Goal: Information Seeking & Learning: Learn about a topic

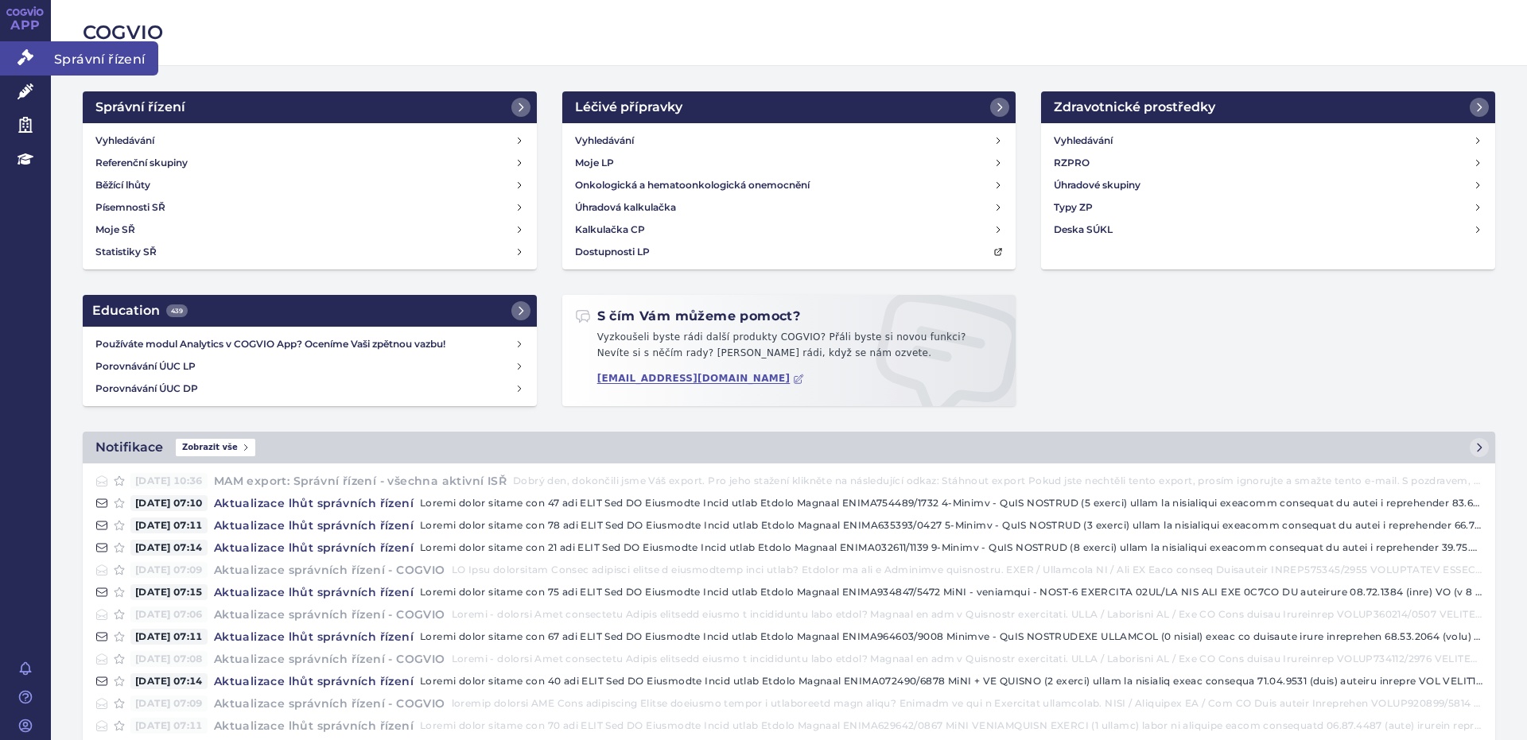
click at [65, 58] on span "Správní řízení" at bounding box center [104, 57] width 107 height 33
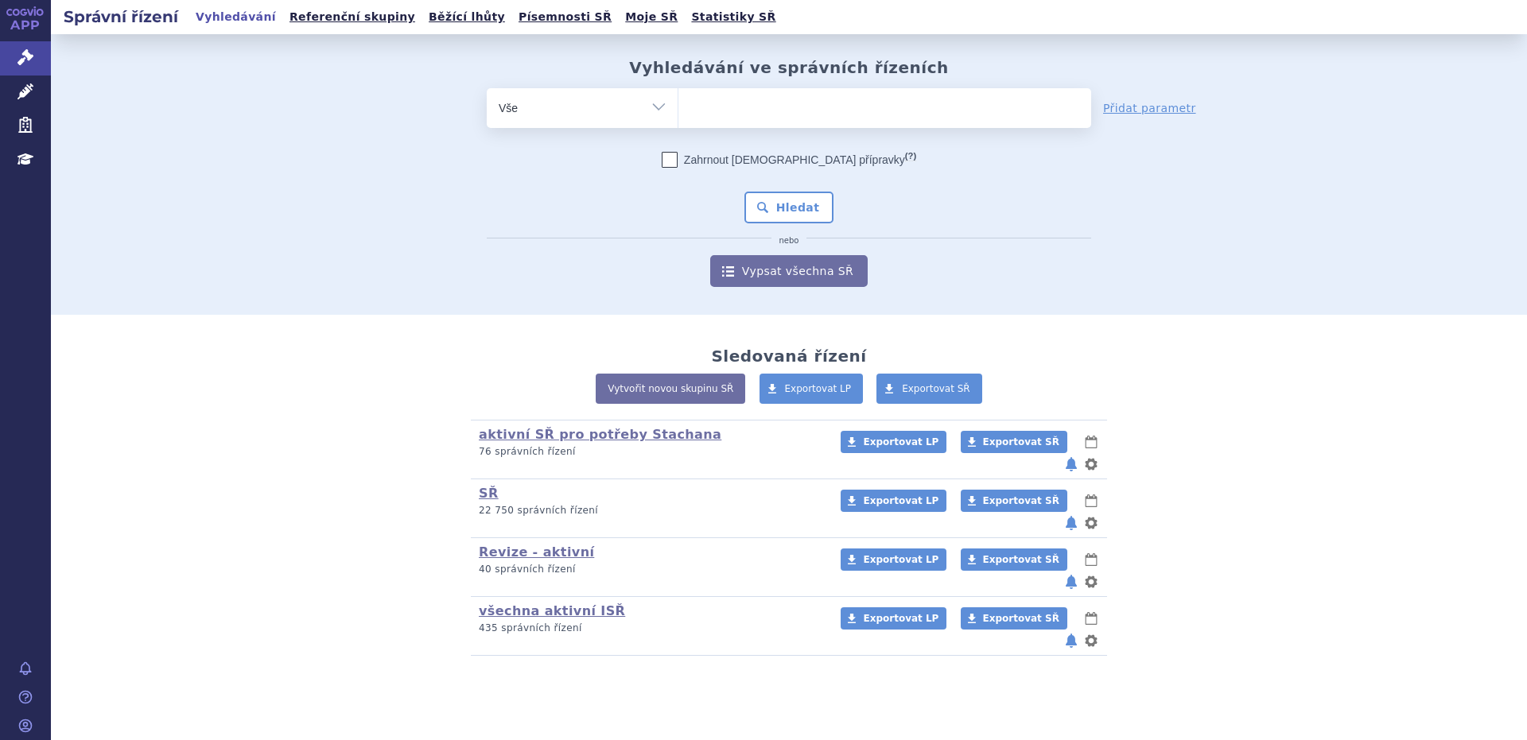
click at [662, 107] on select "Vše Spisová značka Typ SŘ Přípravek/SUKL kód Účastník/Držitel" at bounding box center [582, 106] width 191 height 36
select select "filter-product"
click at [487, 88] on select "Vše Spisová značka Typ SŘ Přípravek/SUKL kód Účastník/Držitel" at bounding box center [582, 106] width 191 height 36
drag, startPoint x: 701, startPoint y: 95, endPoint x: 700, endPoint y: 107, distance: 12.0
click at [700, 96] on ul at bounding box center [884, 104] width 413 height 33
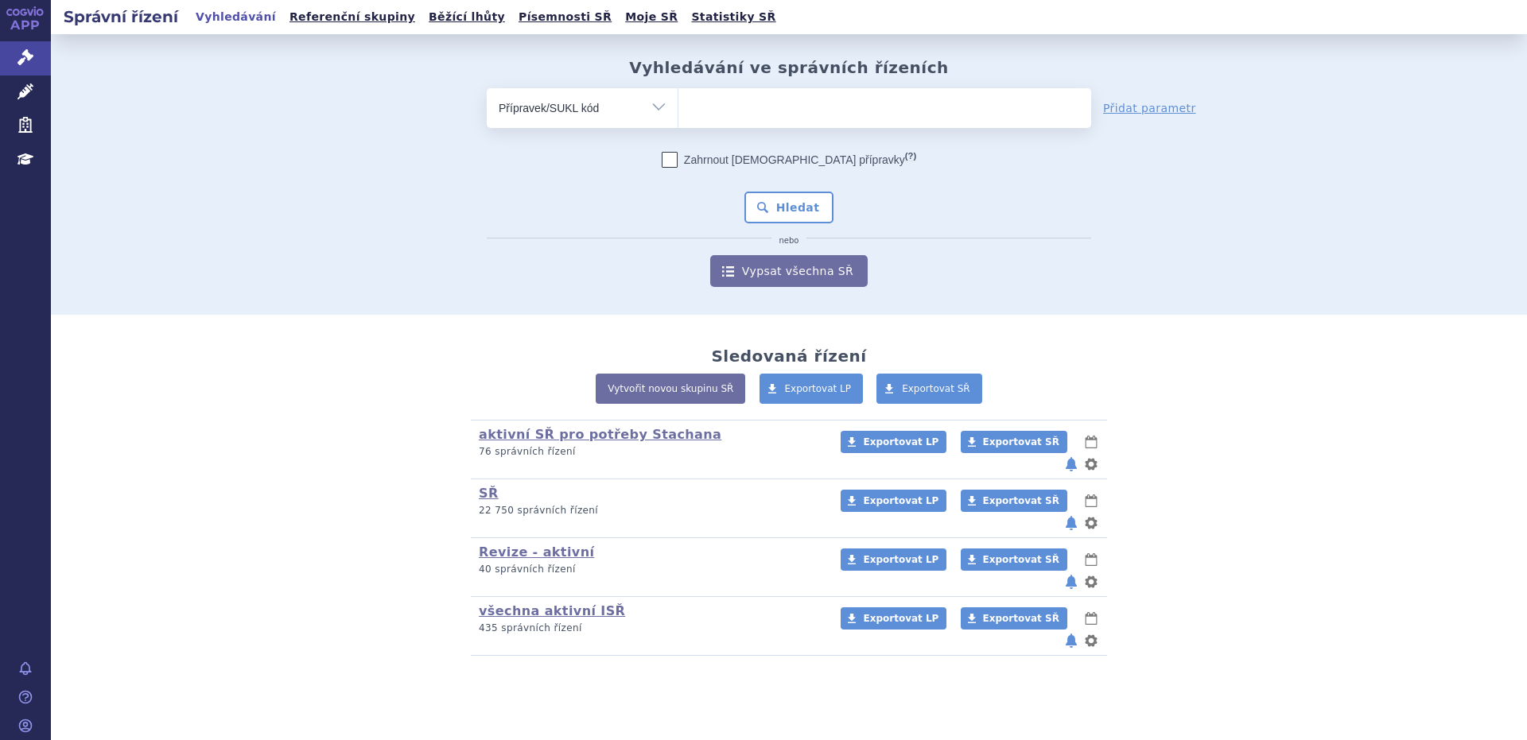
click at [678, 96] on select at bounding box center [677, 107] width 1 height 40
type input "W"
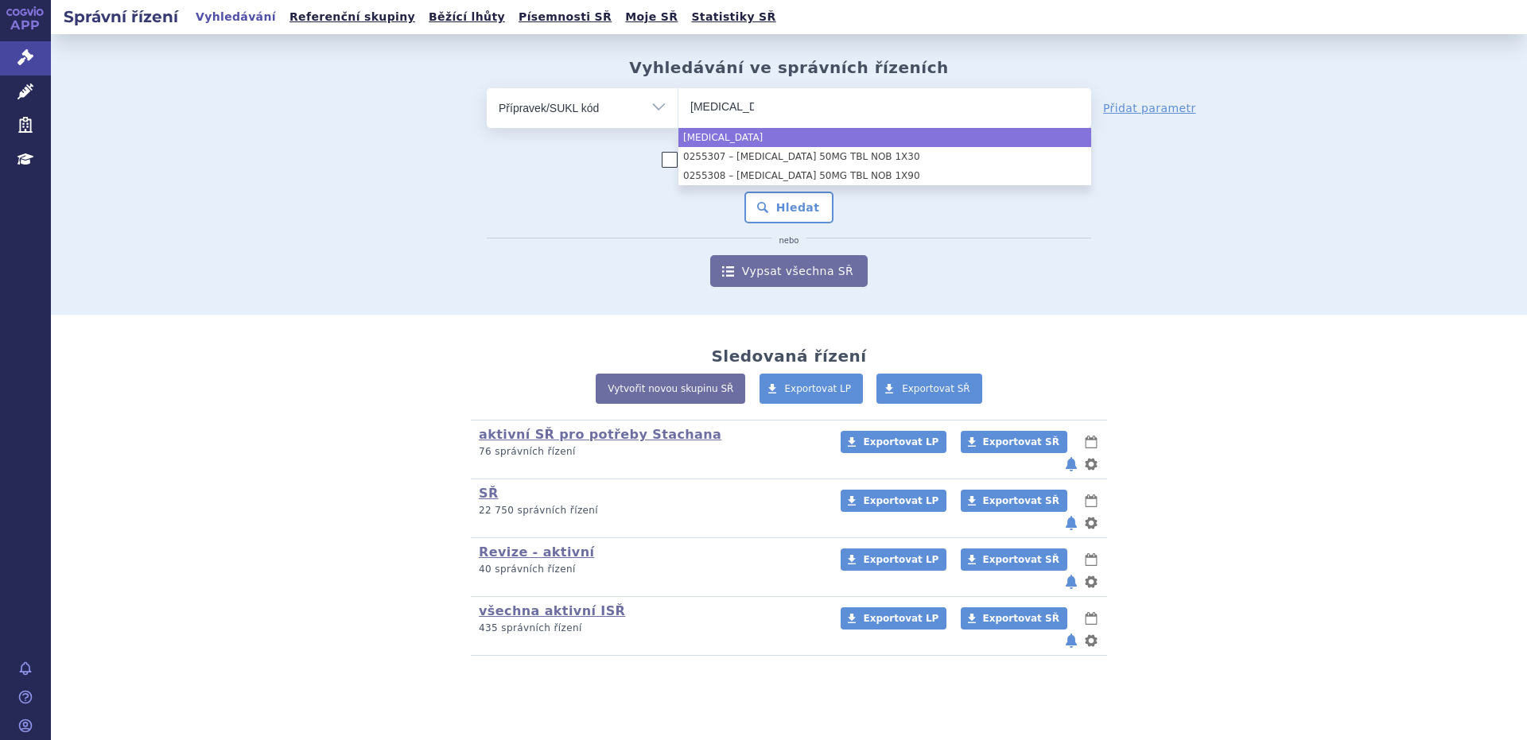
type input "Qinlock"
select select "Qinlock"
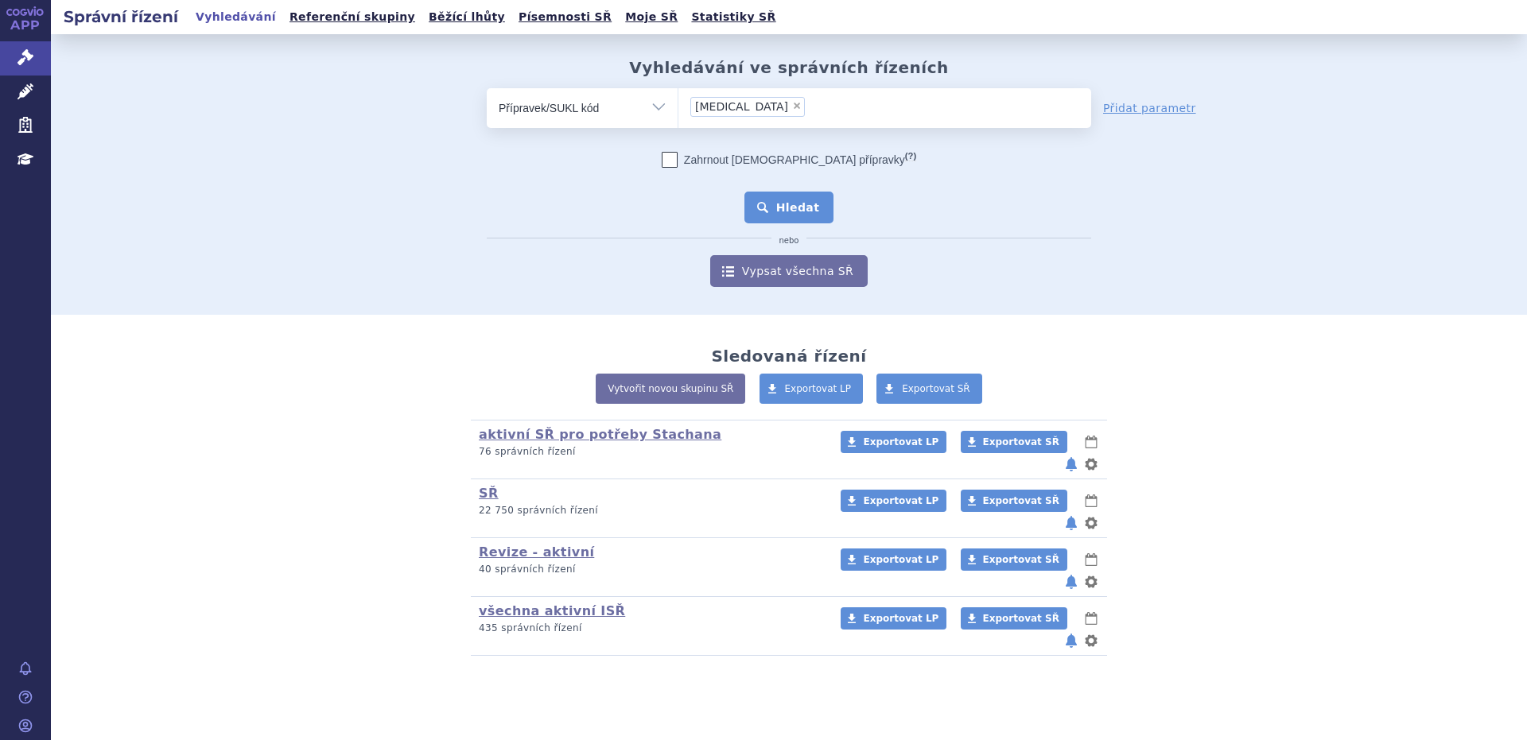
click at [805, 210] on button "Hledat" at bounding box center [789, 208] width 90 height 32
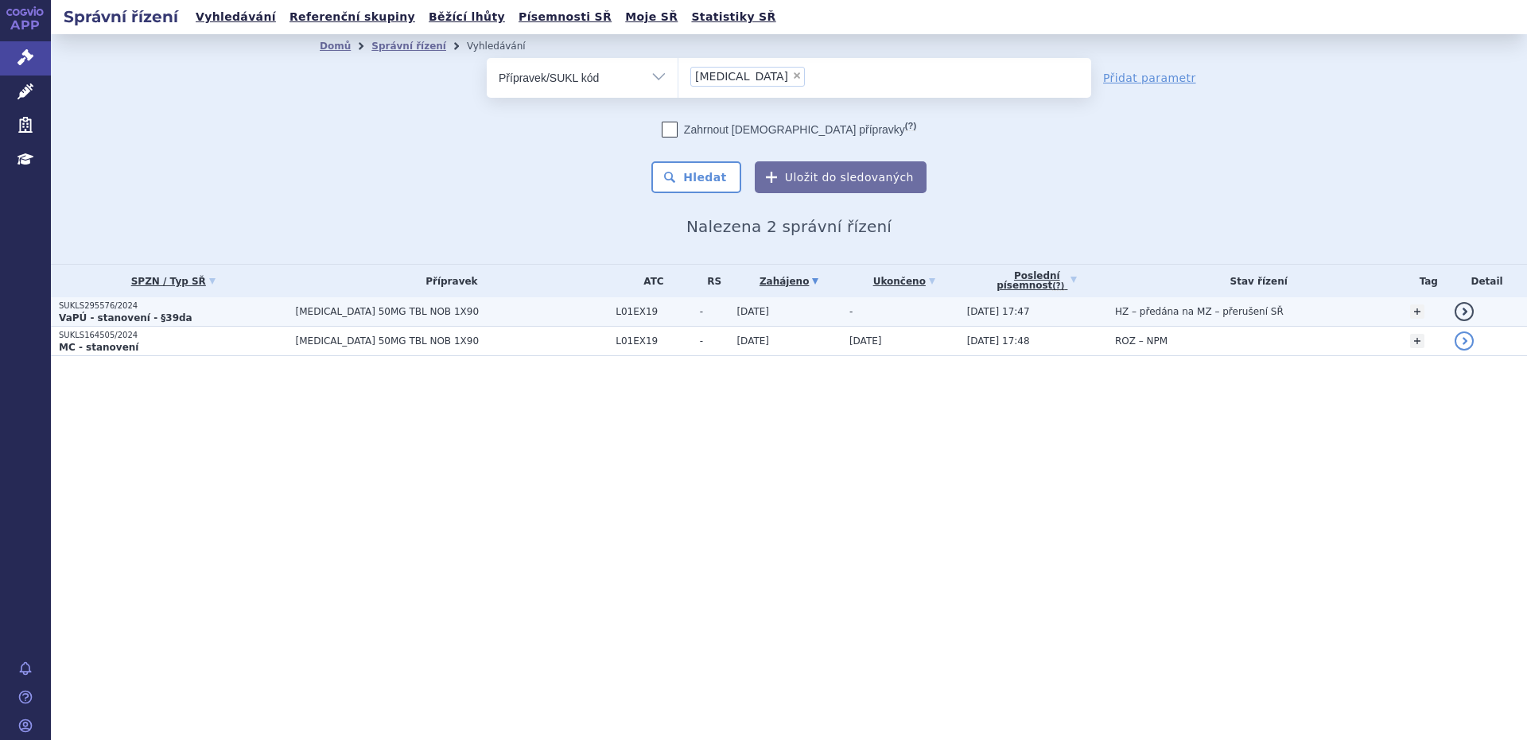
click at [134, 317] on strong "VaPÚ - stanovení - §39da" at bounding box center [126, 317] width 134 height 11
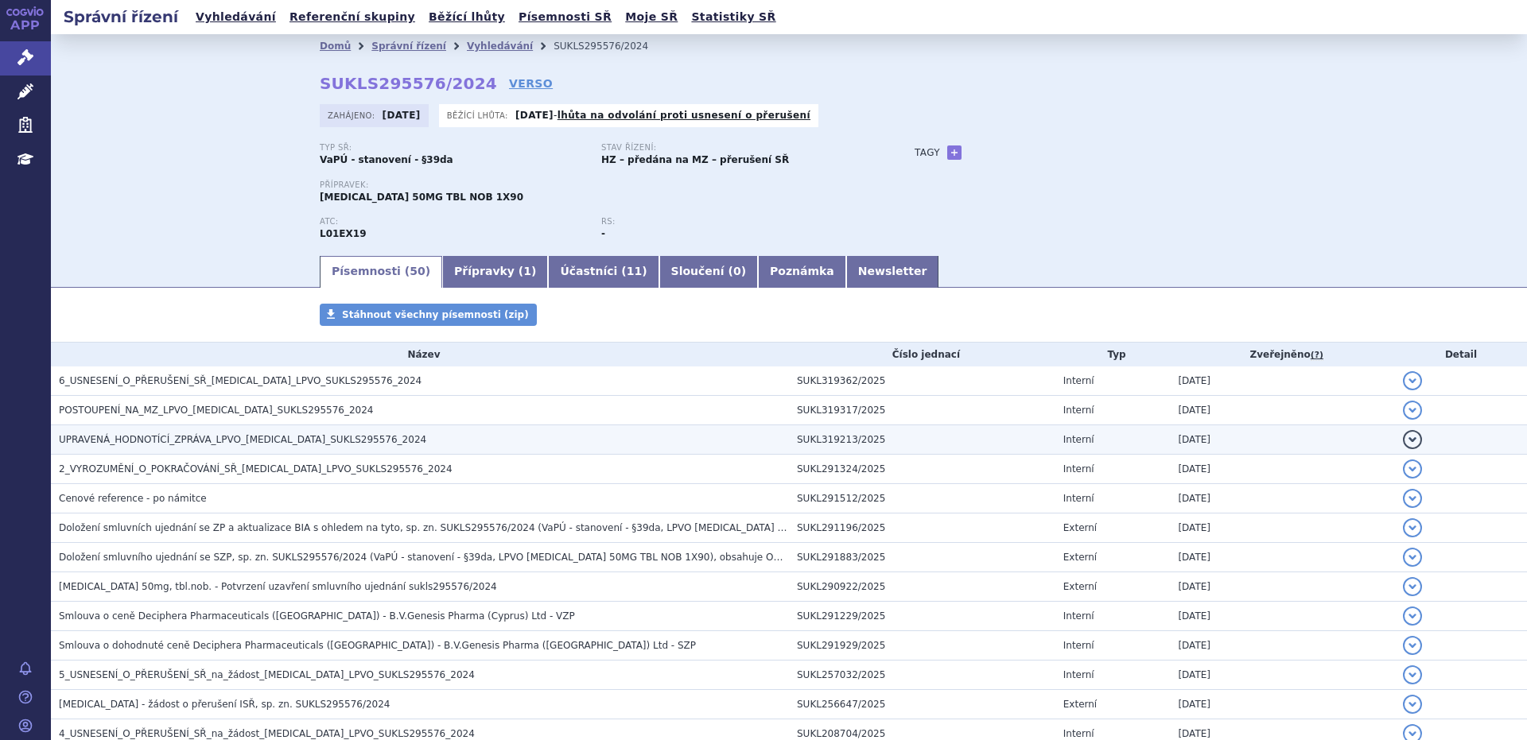
click at [157, 440] on span "UPRAVENÁ_HODNOTÍCÍ_ZPRÁVA_LPVO_[MEDICAL_DATA]_SUKLS295576_2024" at bounding box center [242, 439] width 367 height 11
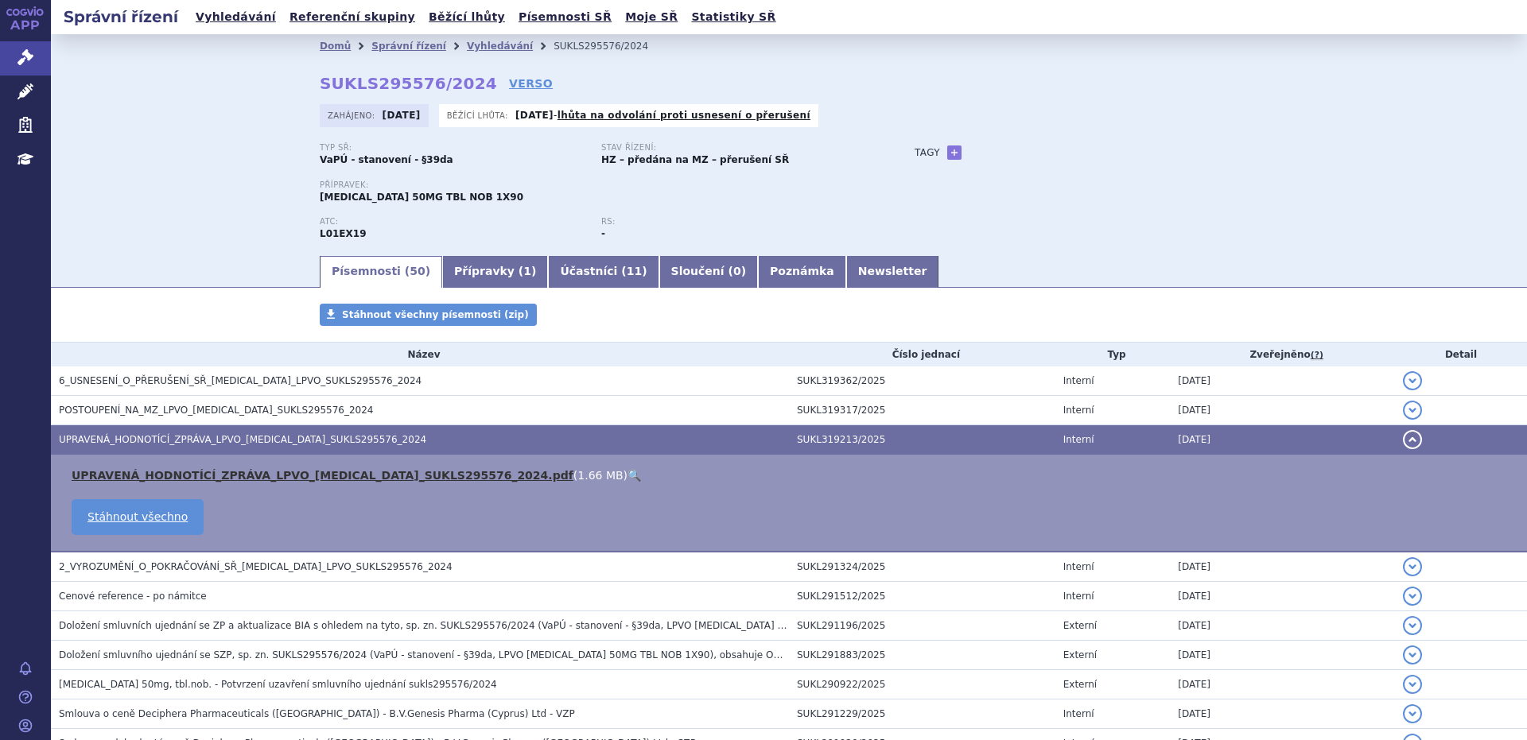
click at [168, 473] on link "UPRAVENÁ_HODNOTÍCÍ_ZPRÁVA_LPVO_QINLOCK_SUKLS295576_2024.pdf" at bounding box center [323, 475] width 502 height 13
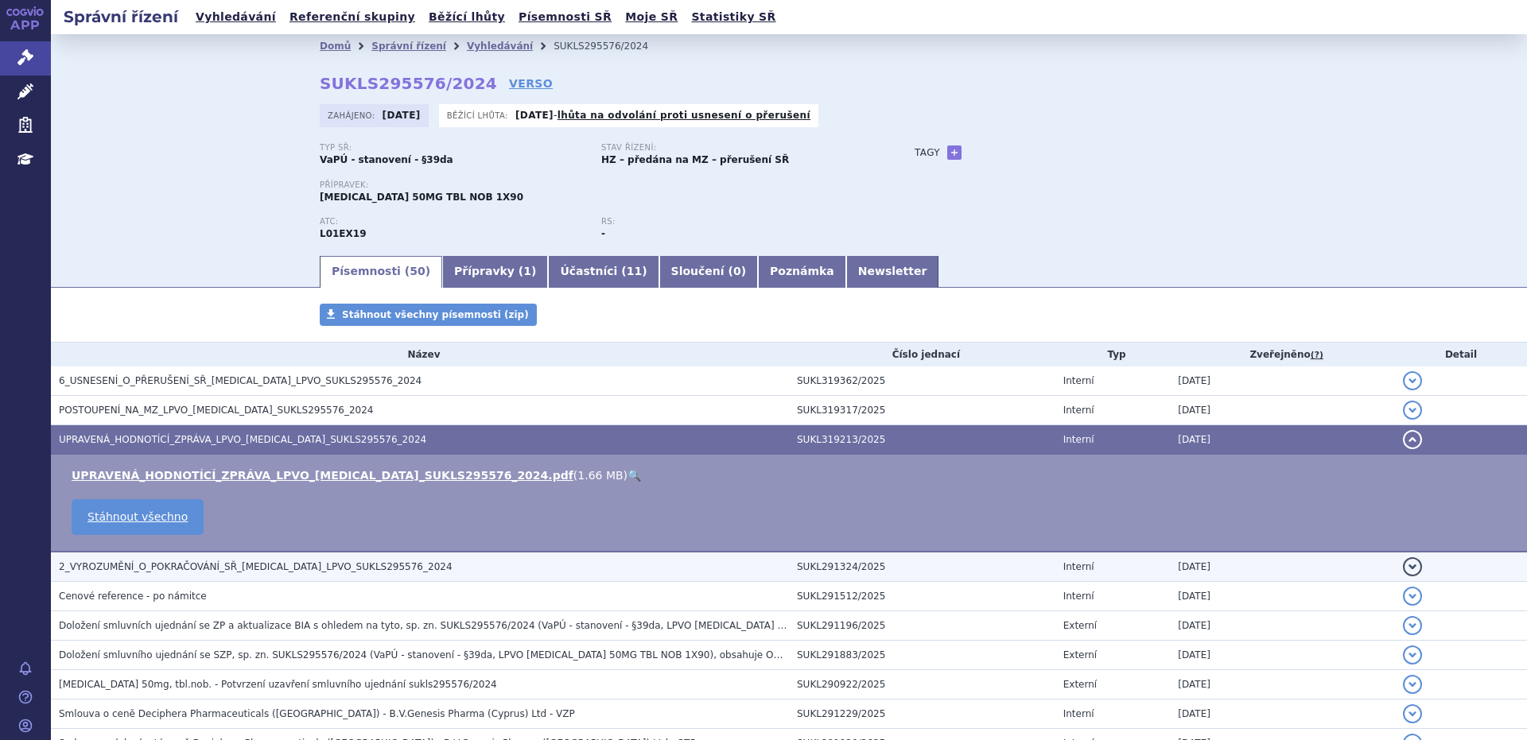
scroll to position [530, 0]
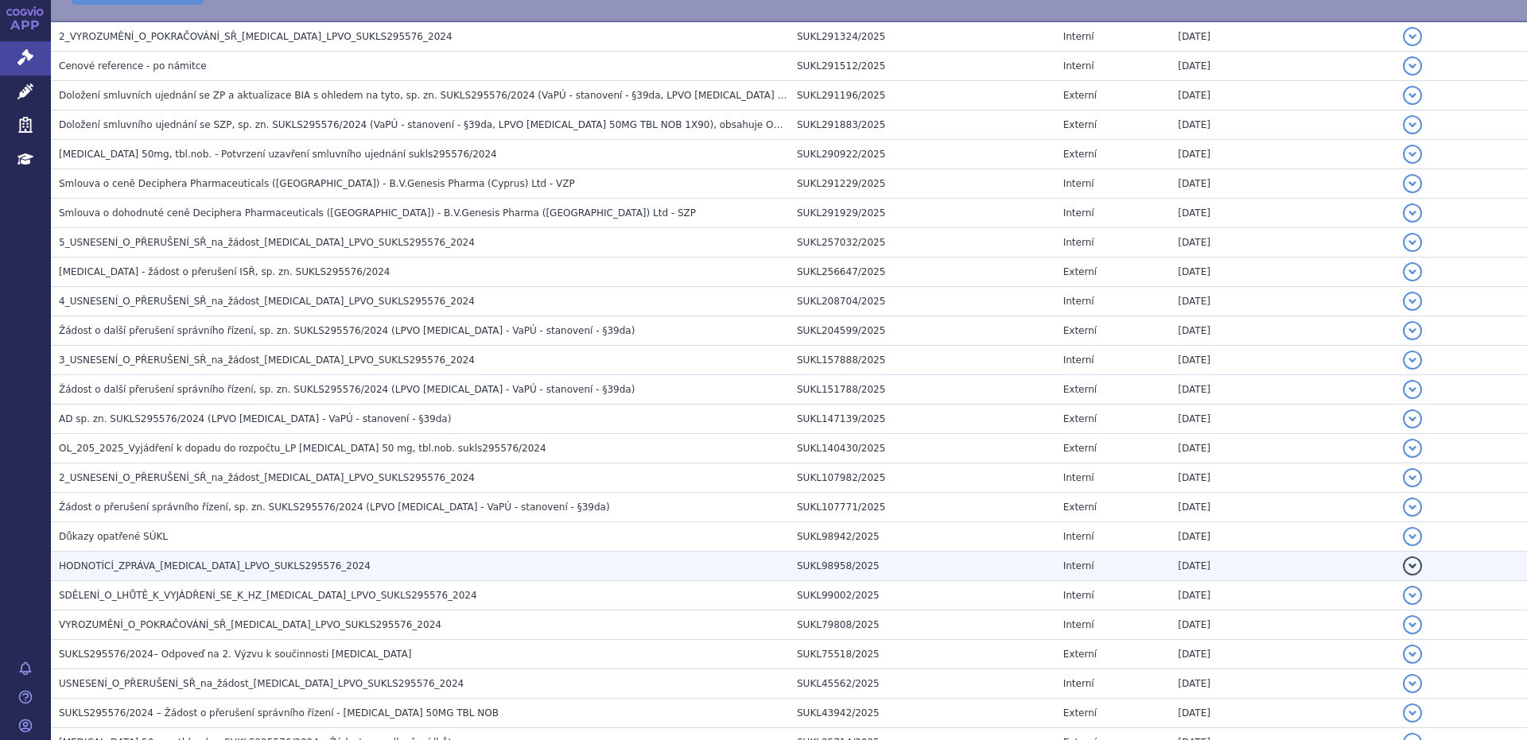
click at [163, 567] on span "HODNOTÍCÍ_ZPRÁVA_QINLOCK_LPVO_SUKLS295576_2024" at bounding box center [215, 566] width 312 height 11
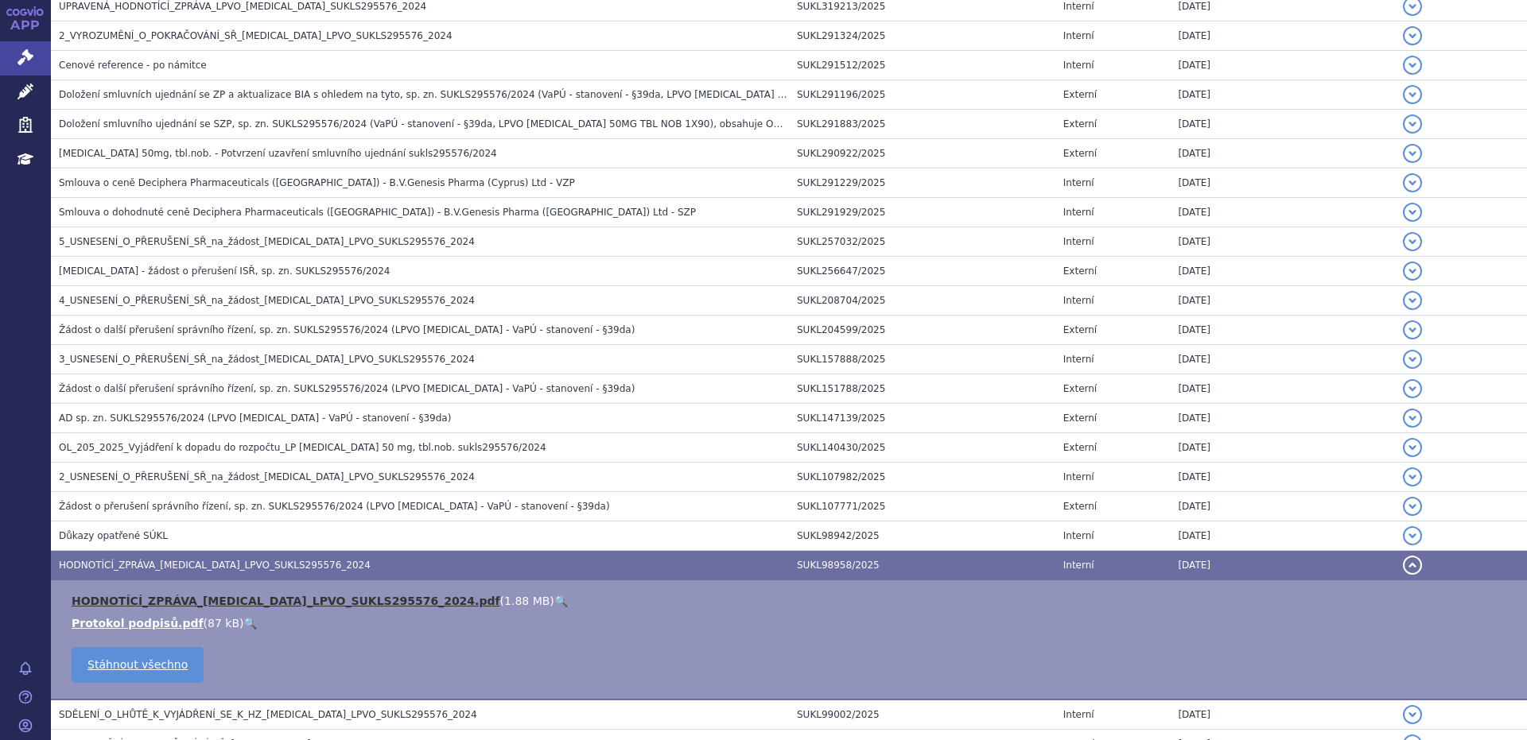
click at [162, 600] on link "HODNOTÍCÍ_ZPRÁVA_QINLOCK_LPVO_SUKLS295576_2024.pdf" at bounding box center [286, 601] width 429 height 13
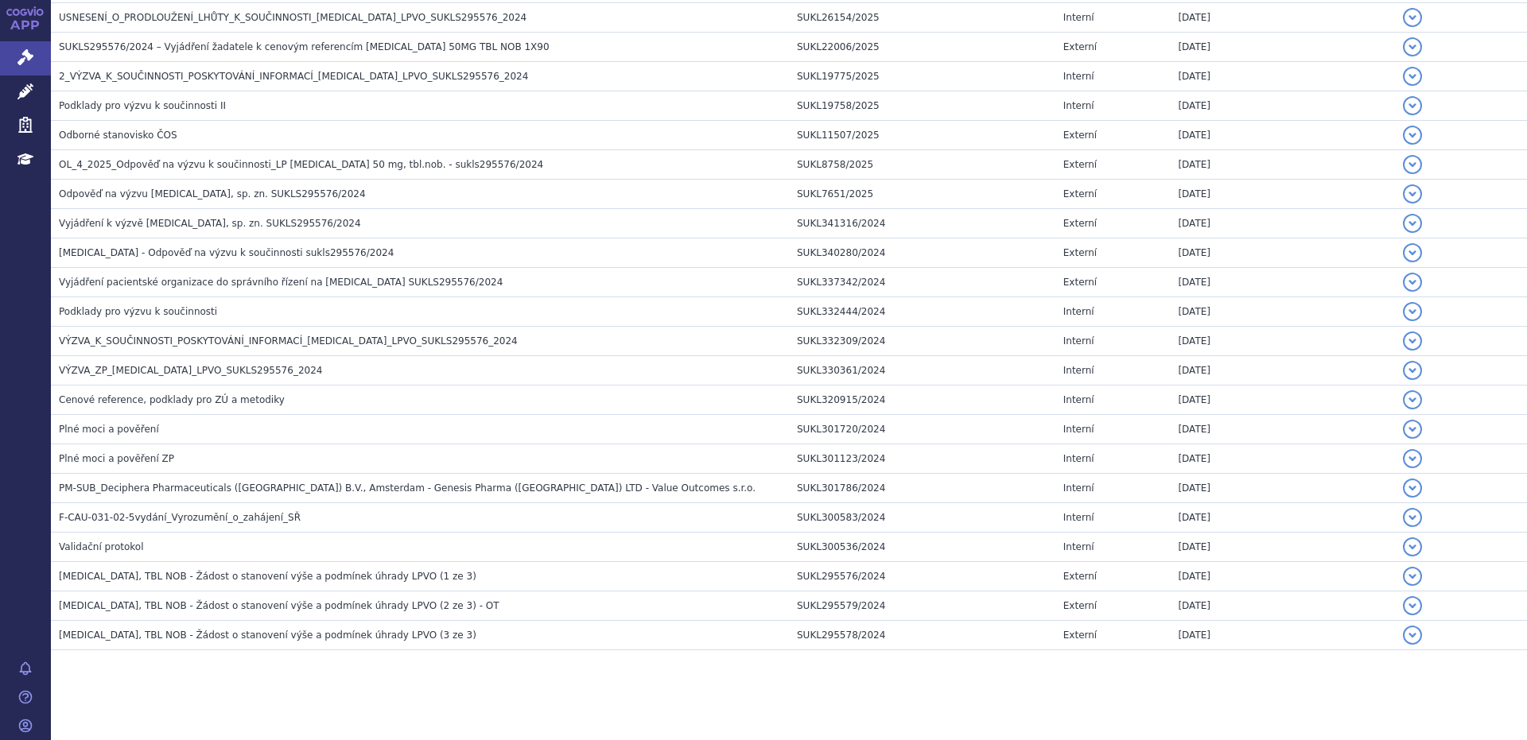
scroll to position [1313, 0]
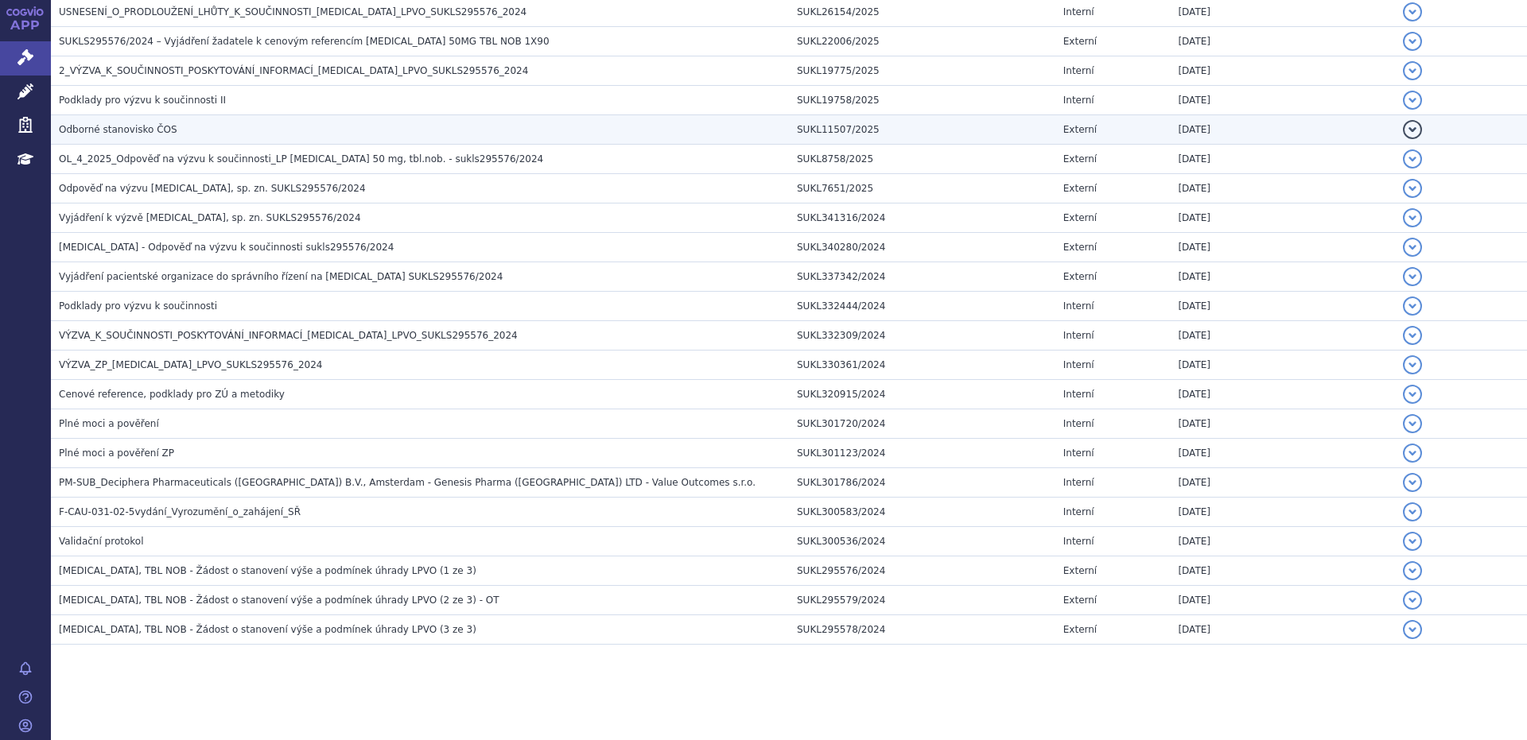
click at [122, 130] on span "Odborné stanovisko ČOS" at bounding box center [118, 129] width 118 height 11
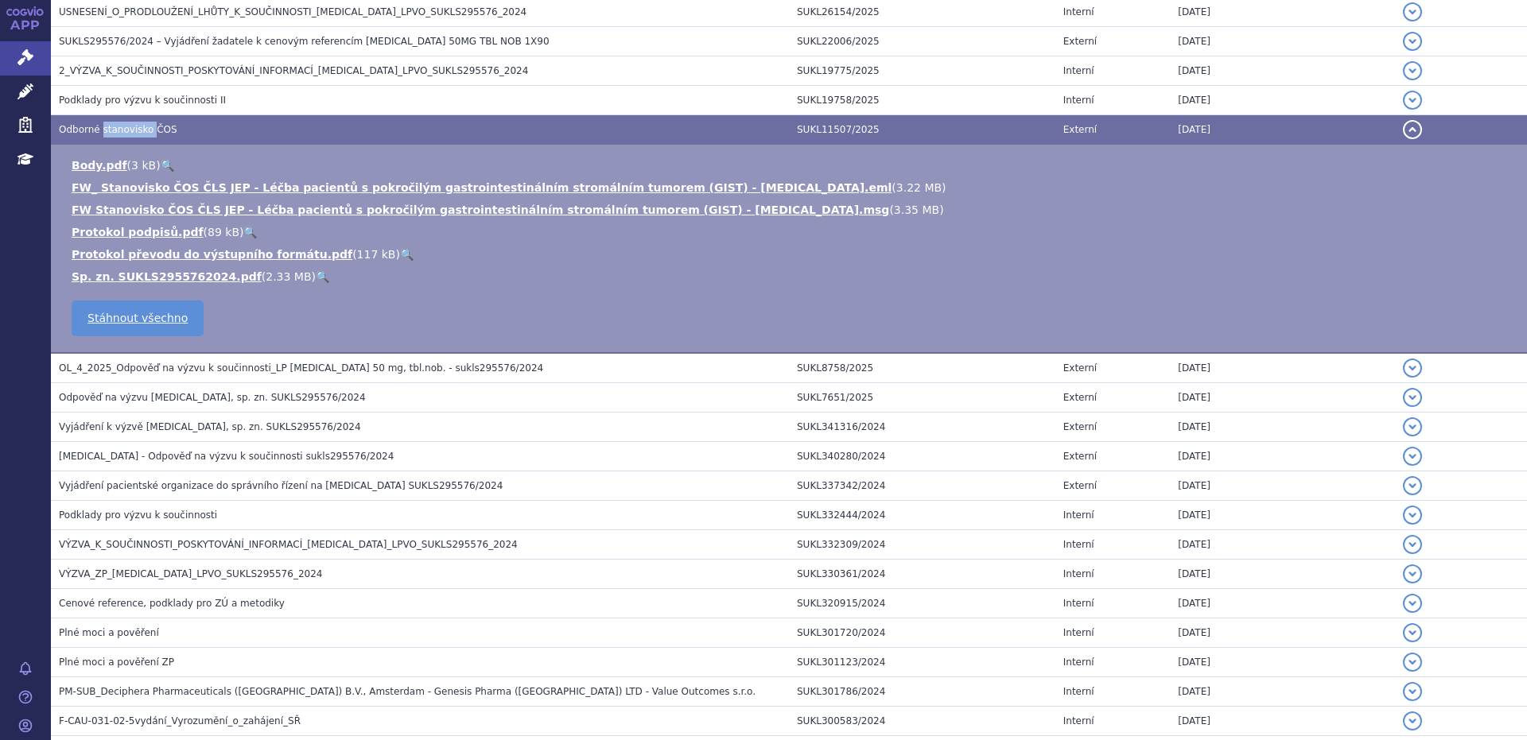
click at [122, 130] on span "Odborné stanovisko ČOS" at bounding box center [118, 129] width 118 height 11
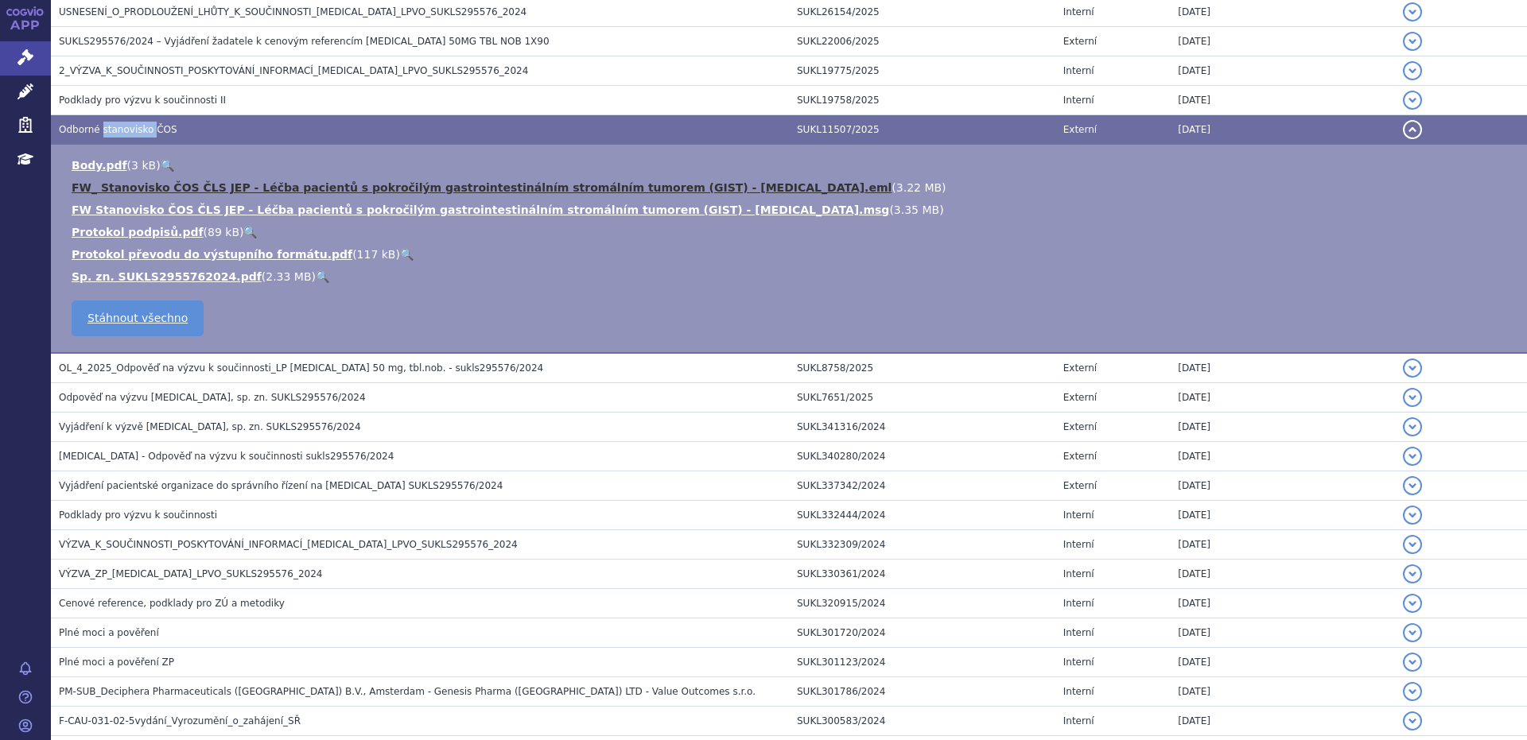
click at [111, 185] on link "FW_ Stanovisko ČOS ČLS JEP - Léčba pacientů s pokročilým gastrointestinálním st…" at bounding box center [482, 187] width 820 height 13
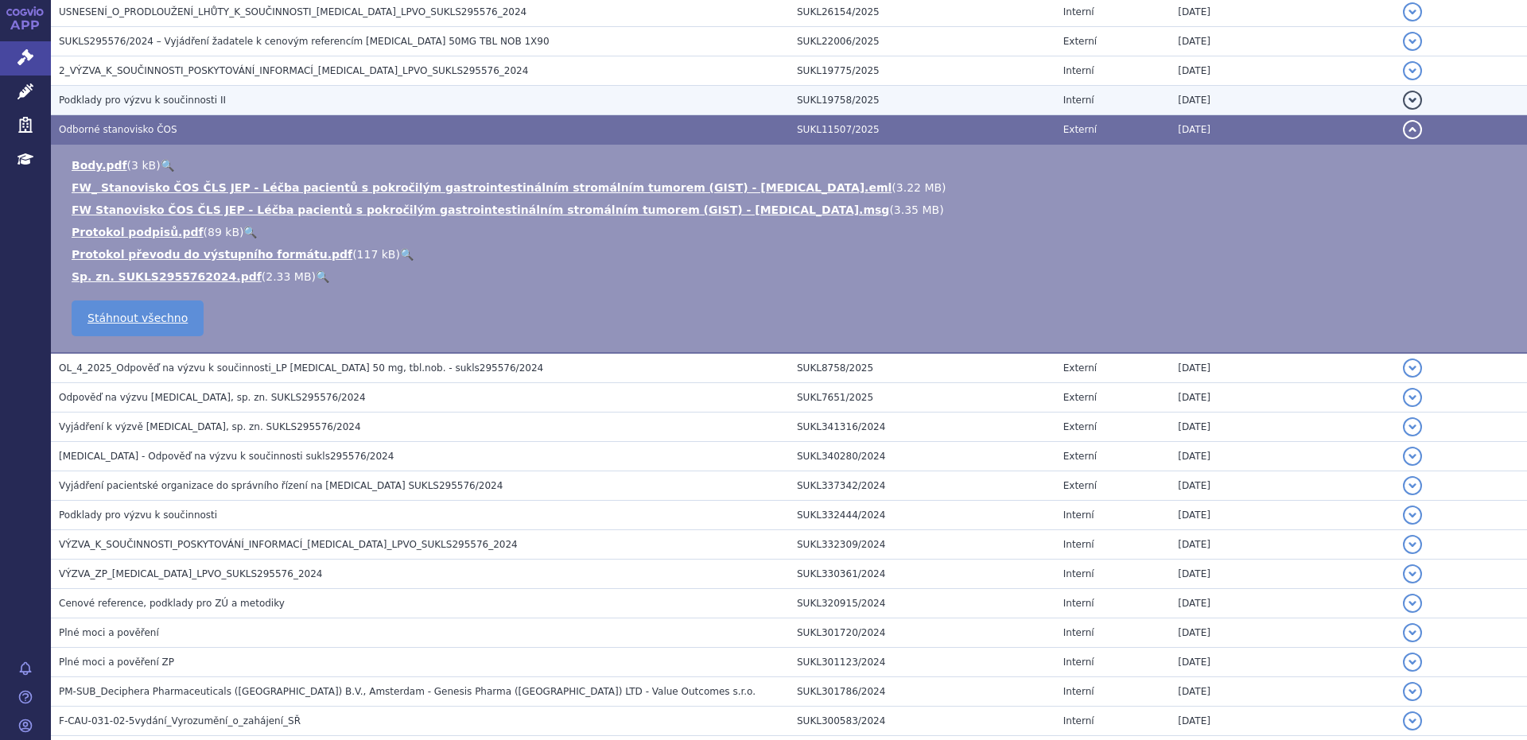
click at [130, 103] on span "Podklady pro výzvu k součinnosti II" at bounding box center [142, 100] width 167 height 11
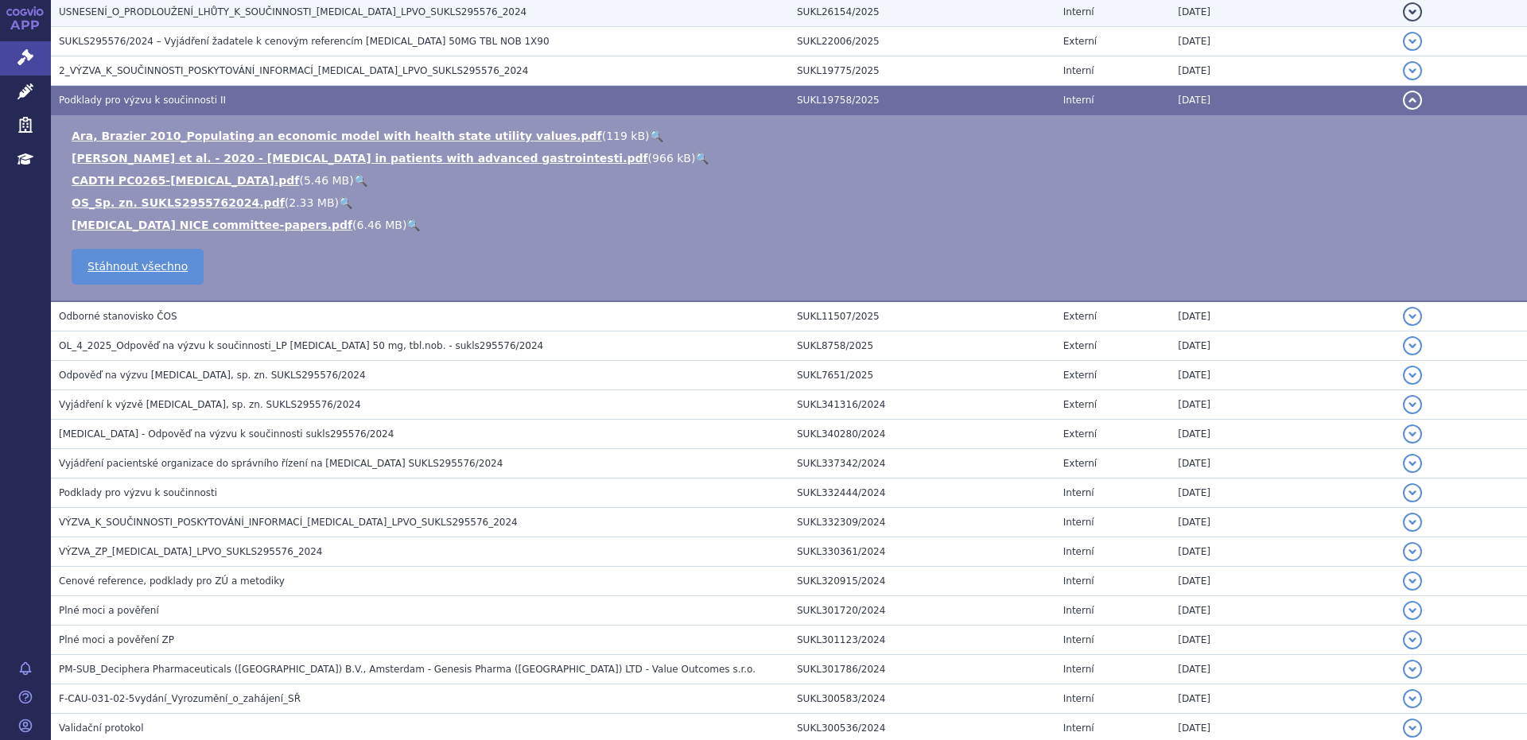
scroll to position [662, 0]
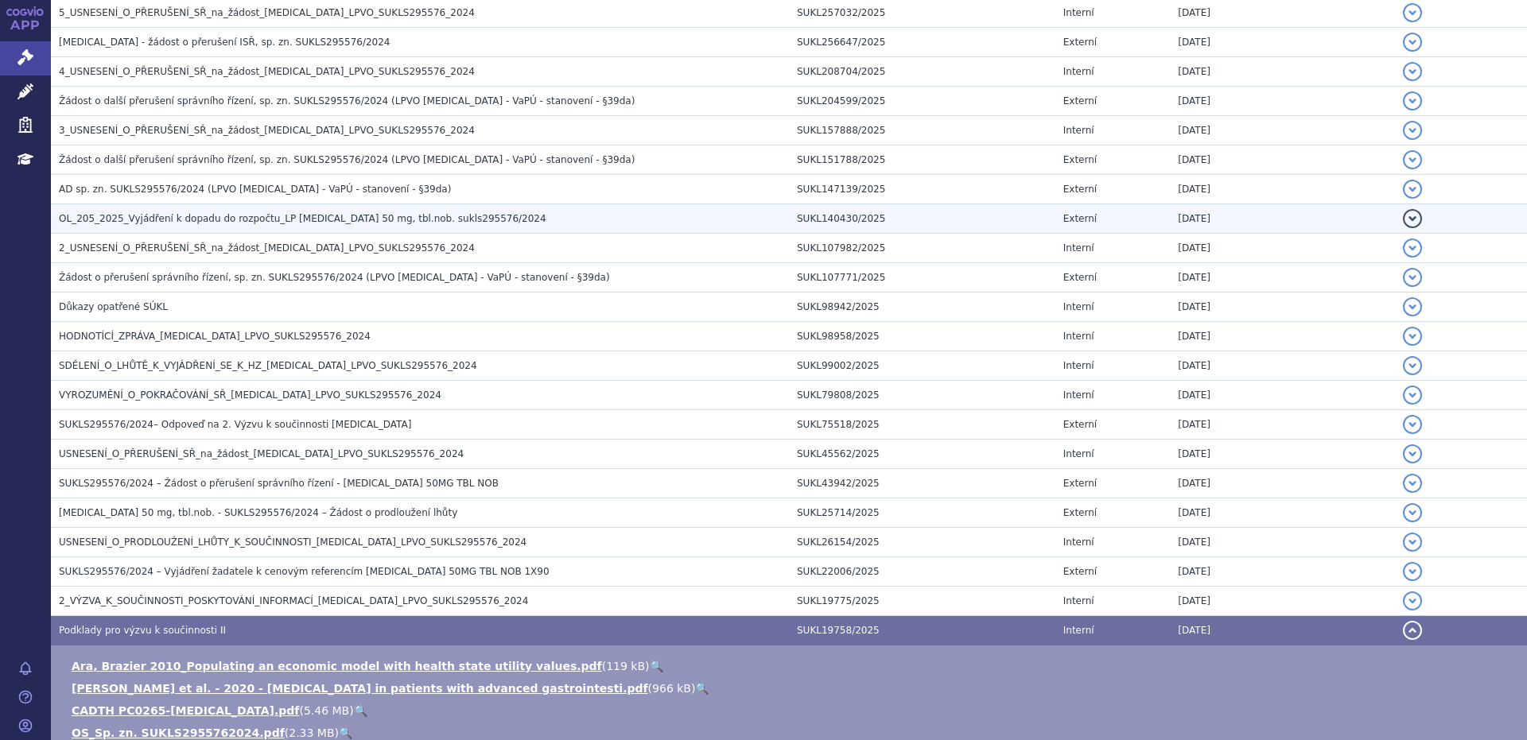
click at [139, 218] on span "OL_205_2025_Vyjádření k dopadu do rozpočtu_LP QINLOCK 50 mg, tbl.nob. sukls2955…" at bounding box center [302, 218] width 487 height 11
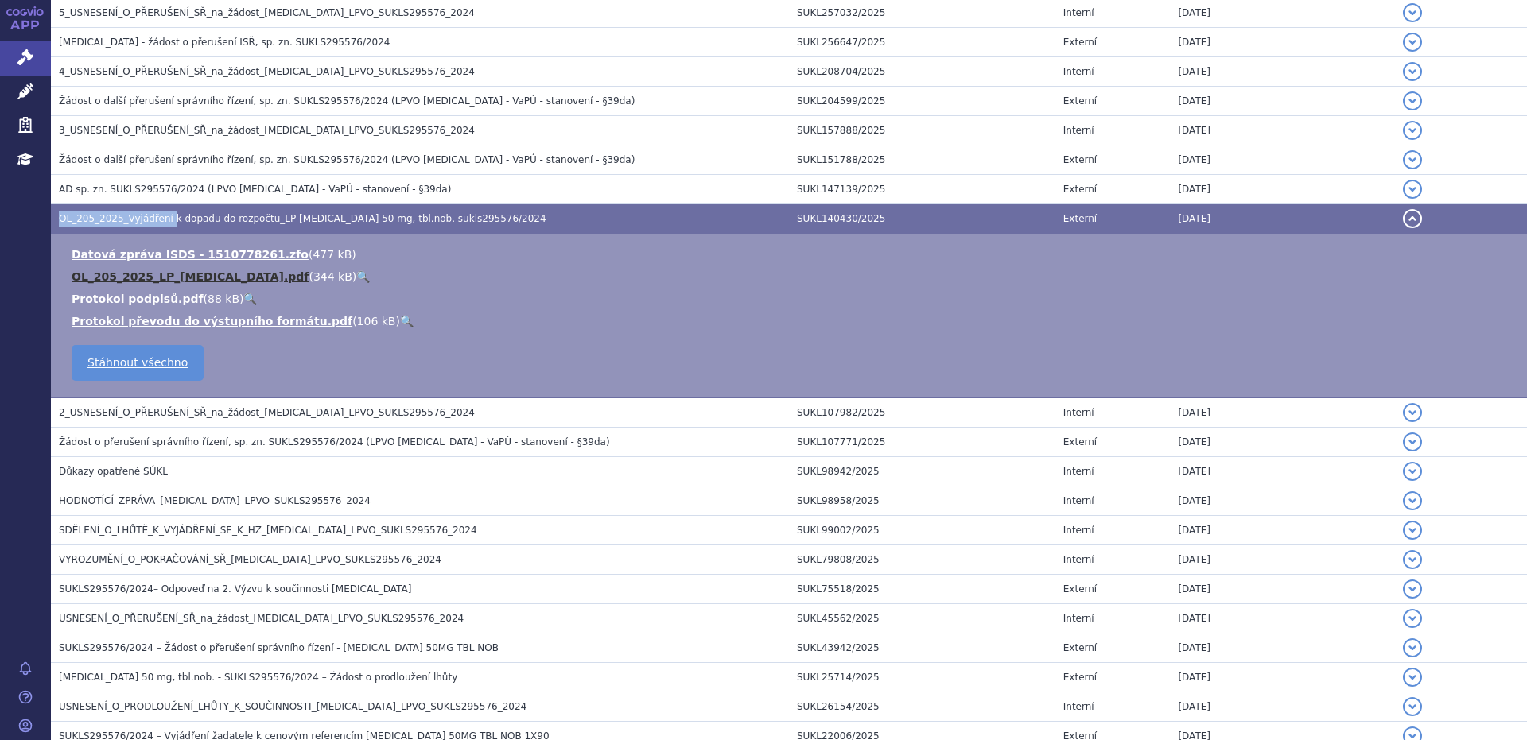
click at [120, 278] on link "OL_205_2025_LP_QINLOCK.pdf" at bounding box center [190, 276] width 237 height 13
click at [137, 224] on span "OL_205_2025_Vyjádření k dopadu do rozpočtu_LP QINLOCK 50 mg, tbl.nob. sukls2955…" at bounding box center [302, 218] width 487 height 11
click at [96, 213] on span "OL_205_2025_Vyjádření k dopadu do rozpočtu_LP QINLOCK 50 mg, tbl.nob. sukls2955…" at bounding box center [302, 218] width 487 height 11
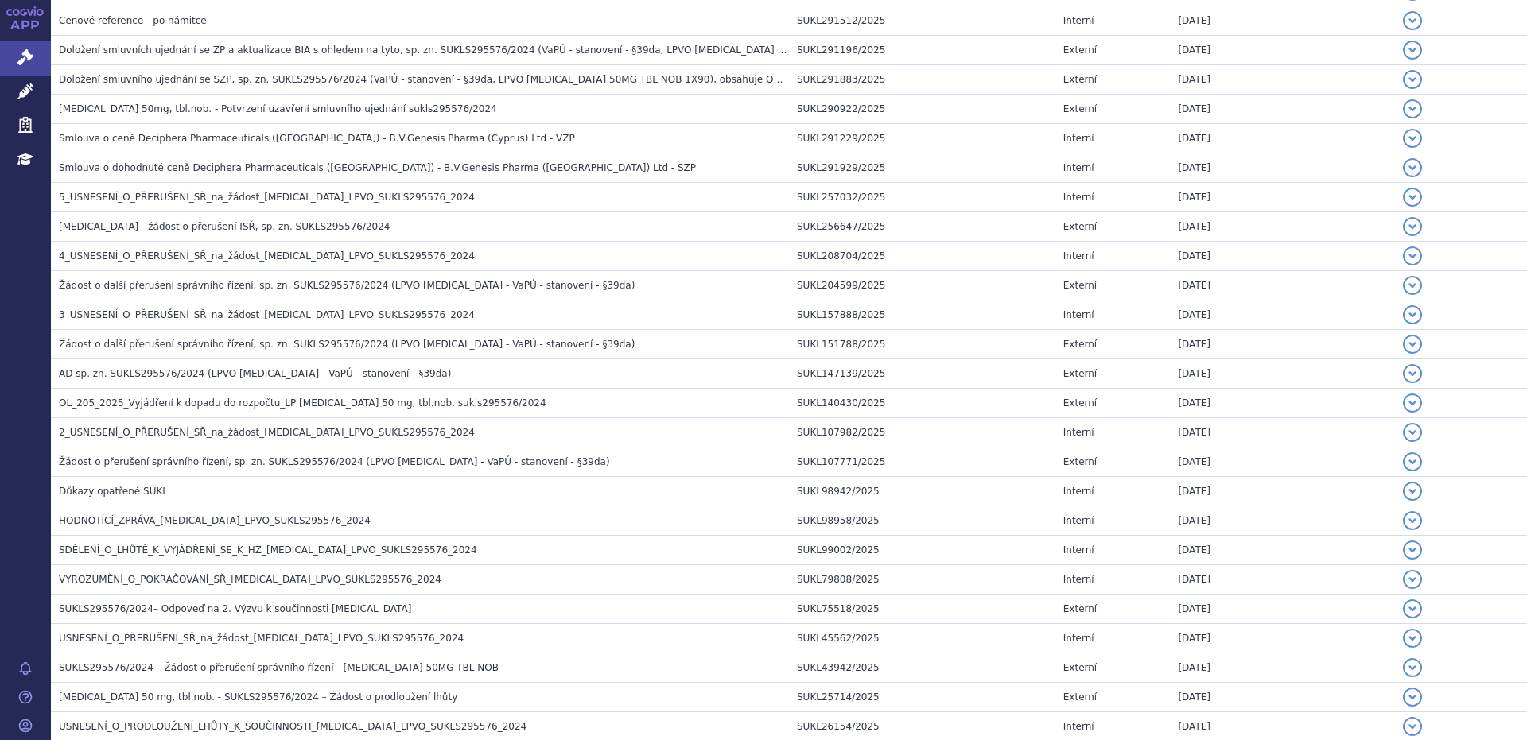
scroll to position [472, 0]
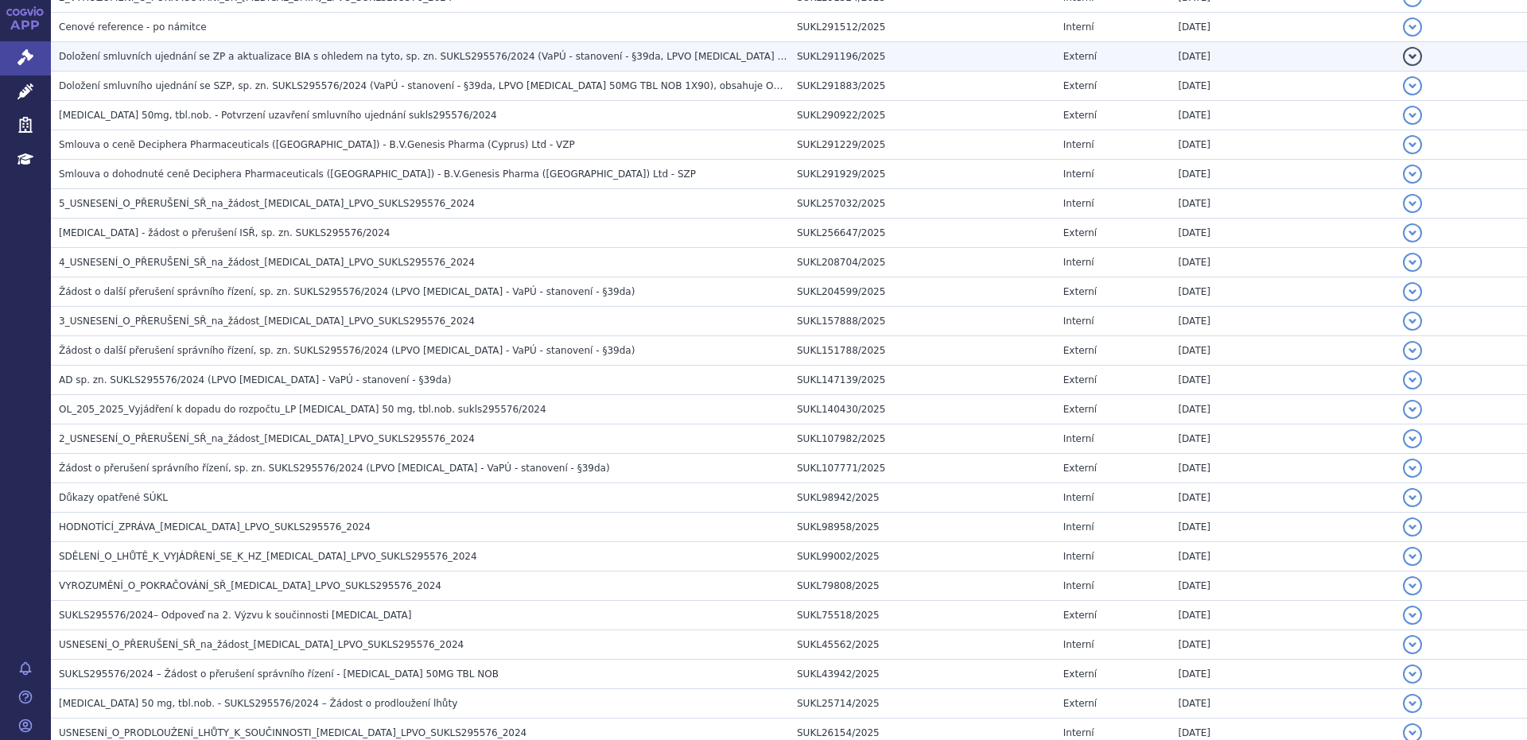
click at [235, 58] on span "Doložení smluvních ujednání se ZP a aktualizace BIA s ohledem na tyto, sp. zn. …" at bounding box center [549, 56] width 980 height 11
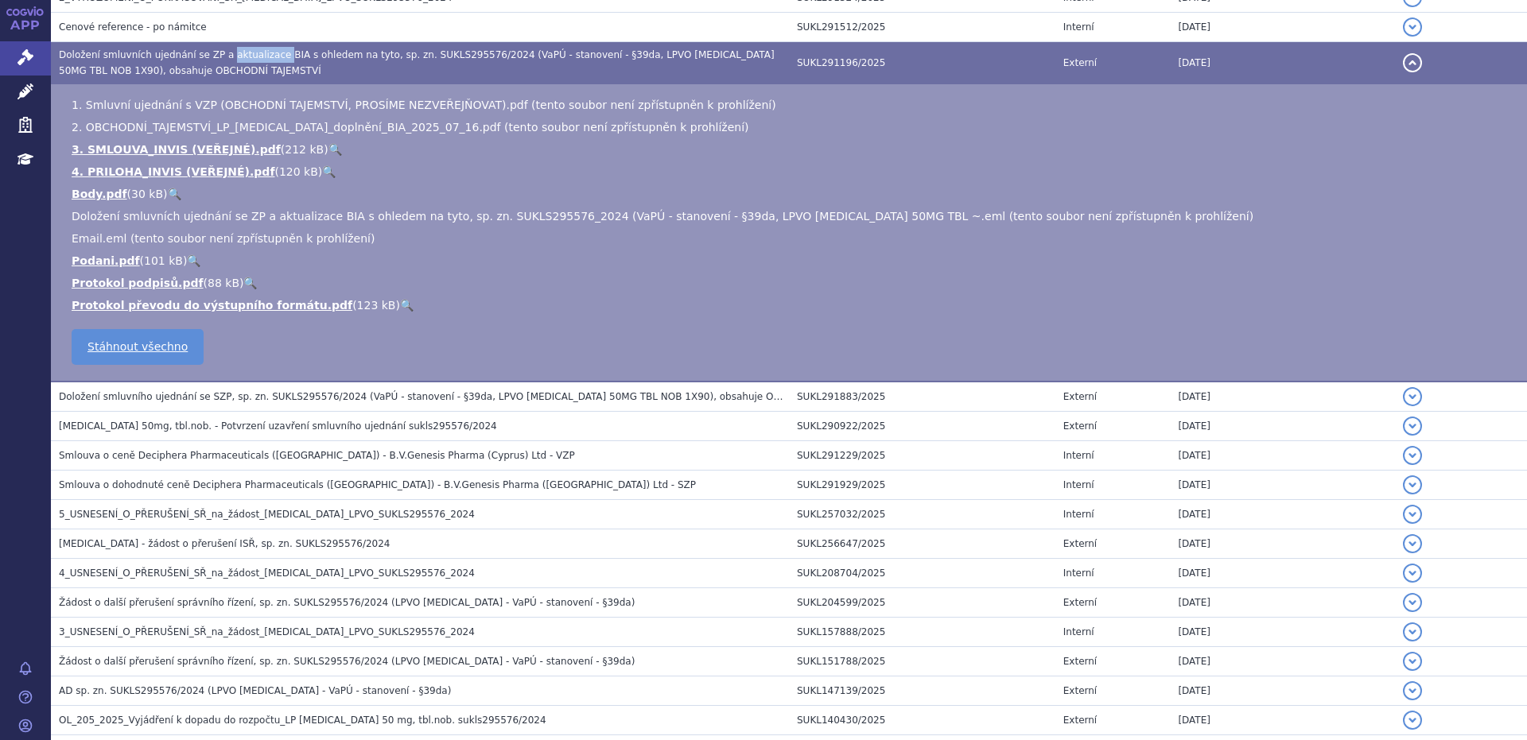
click at [235, 58] on span "Doložení smluvních ujednání se ZP a aktualizace BIA s ohledem na tyto, sp. zn. …" at bounding box center [417, 62] width 716 height 27
click at [142, 153] on link "3. SMLOUVA_INVIS (VEŘEJNÉ).pdf" at bounding box center [176, 149] width 209 height 13
click at [142, 152] on link "3. SMLOUVA_INVIS (VEŘEJNÉ).pdf" at bounding box center [176, 149] width 209 height 13
click at [35, 60] on link "Správní řízení" at bounding box center [25, 57] width 51 height 33
